Goal: Entertainment & Leisure: Consume media (video, audio)

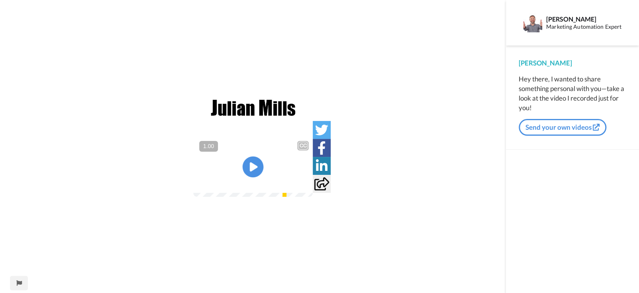
click at [248, 165] on icon at bounding box center [253, 166] width 21 height 21
click at [193, 154] on video at bounding box center [253, 167] width 120 height 60
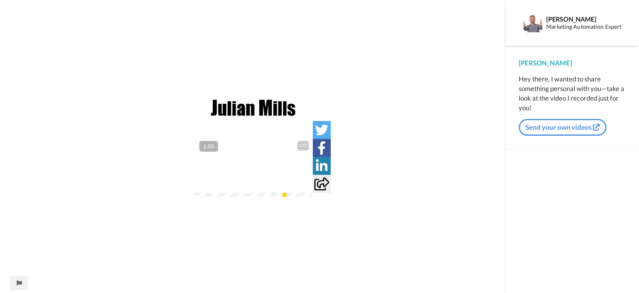
click at [306, 185] on img at bounding box center [301, 181] width 8 height 8
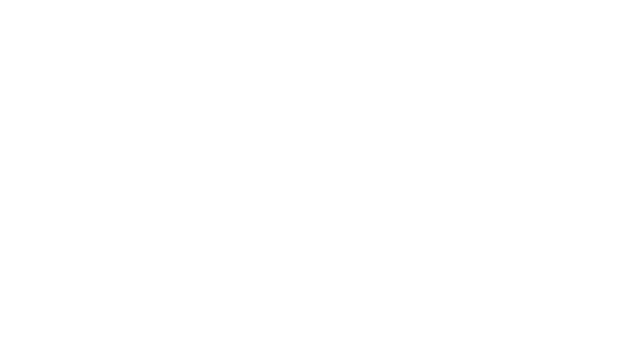
click at [132, 3] on video at bounding box center [319, 180] width 639 height 360
click at [142, 11] on video at bounding box center [319, 180] width 639 height 360
click at [159, 4] on video at bounding box center [319, 180] width 639 height 360
click at [432, 259] on video at bounding box center [319, 180] width 639 height 360
